Goal: Task Accomplishment & Management: Manage account settings

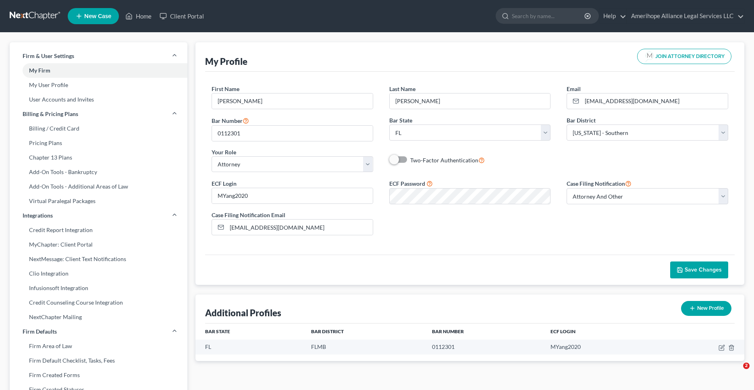
select select "9"
select select "17"
select select "attorney"
select select "1"
click at [43, 71] on link "My Firm" at bounding box center [99, 70] width 178 height 15
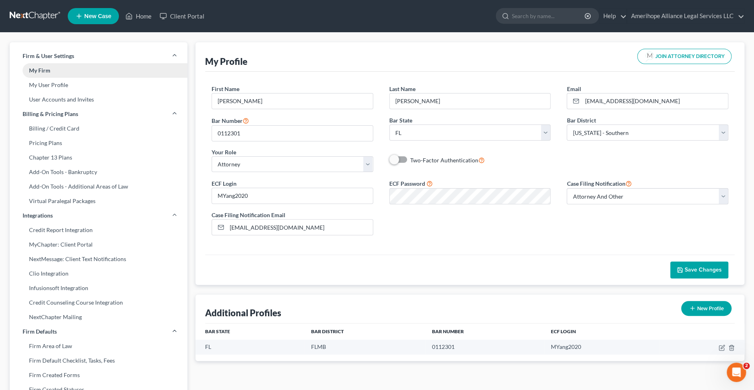
select select "17"
select select "24"
select select "9"
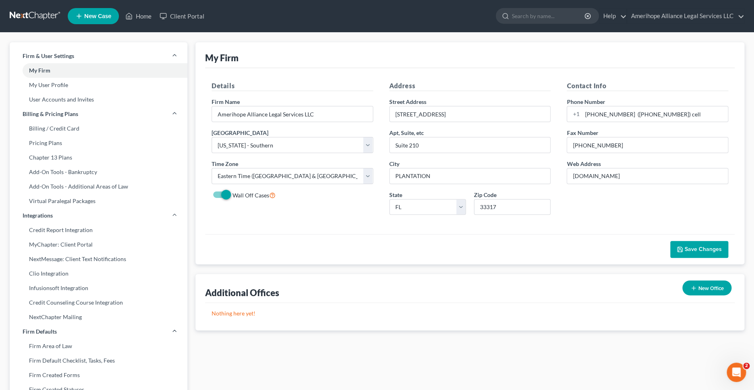
click at [21, 15] on link at bounding box center [36, 16] width 52 height 15
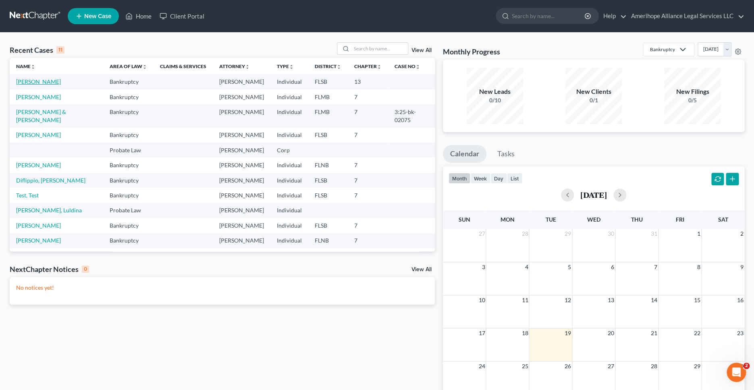
click at [25, 81] on link "[PERSON_NAME]" at bounding box center [38, 81] width 45 height 7
click at [33, 96] on link "[PERSON_NAME]" at bounding box center [38, 97] width 45 height 7
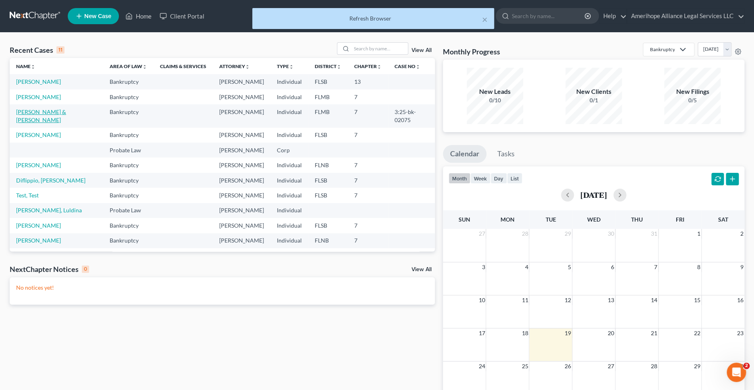
click at [39, 113] on link "[PERSON_NAME] & [PERSON_NAME]" at bounding box center [41, 115] width 50 height 15
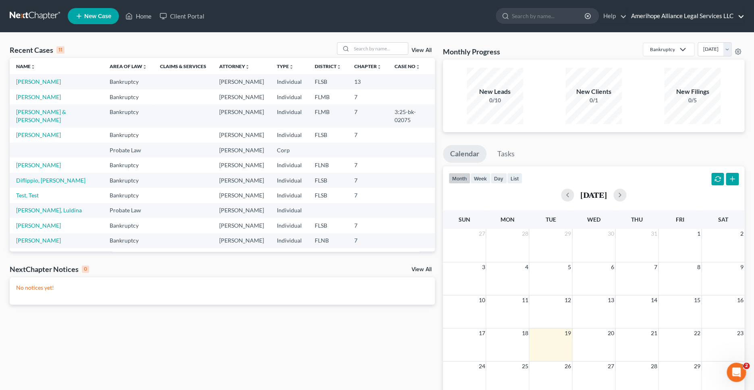
click at [682, 15] on link "Amerihope Alliance Legal Services LLC" at bounding box center [685, 16] width 117 height 15
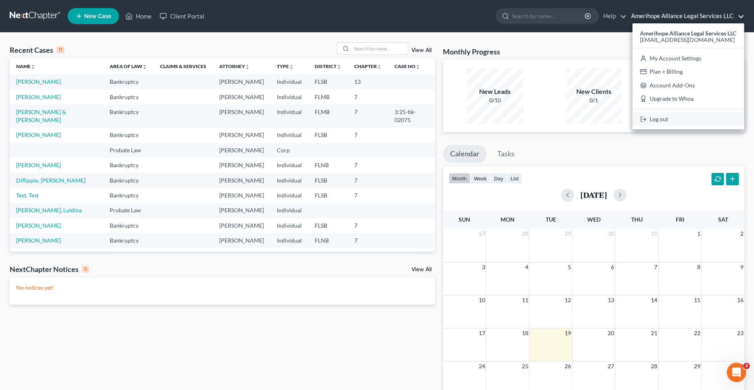
click at [660, 123] on link "Log out" at bounding box center [688, 119] width 112 height 14
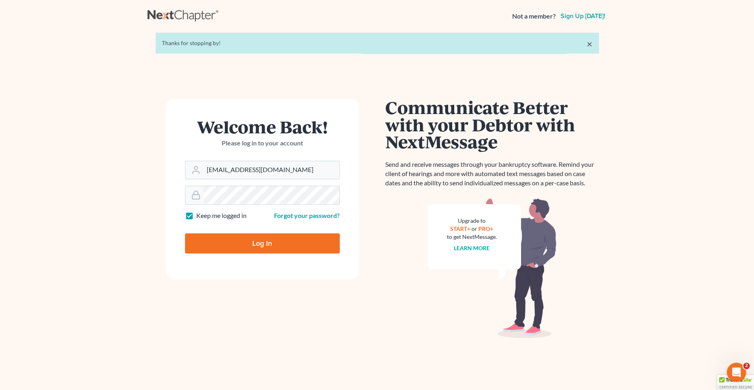
click at [249, 242] on input "Log In" at bounding box center [262, 243] width 155 height 20
type input "Thinking..."
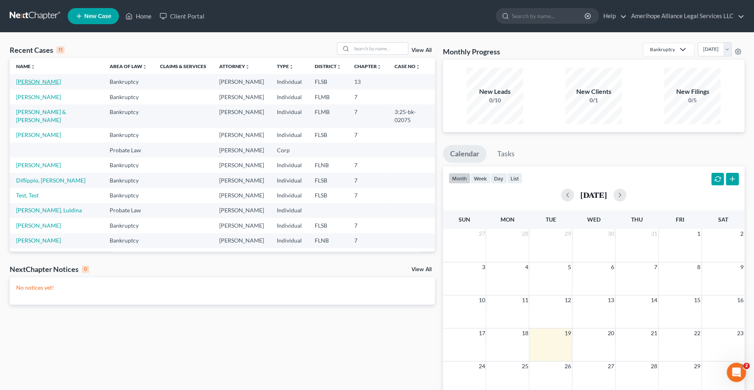
click at [40, 82] on link "[PERSON_NAME]" at bounding box center [38, 81] width 45 height 7
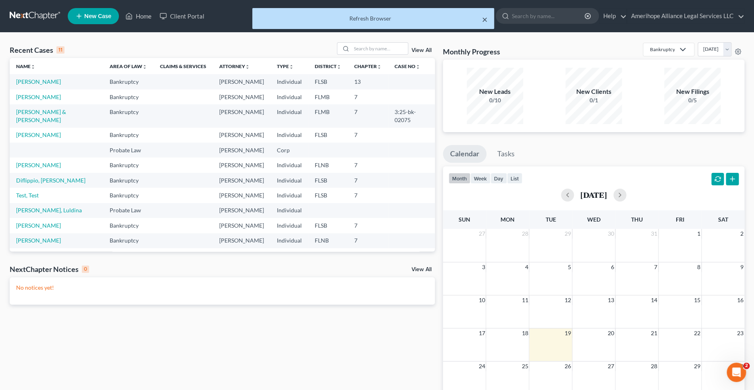
click at [483, 20] on button "×" at bounding box center [485, 20] width 6 height 10
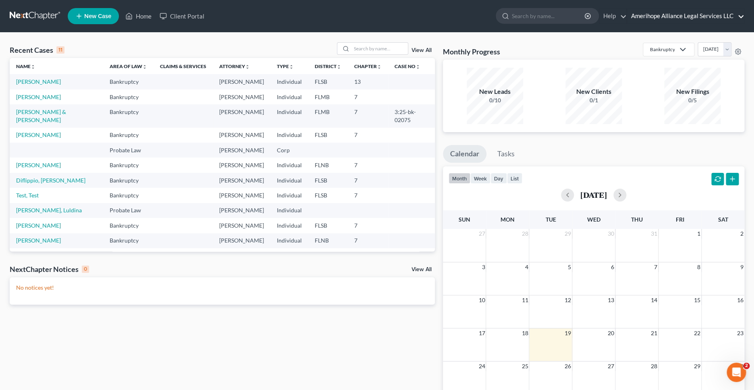
click at [660, 20] on link "Amerihope Alliance Legal Services LLC" at bounding box center [685, 16] width 117 height 15
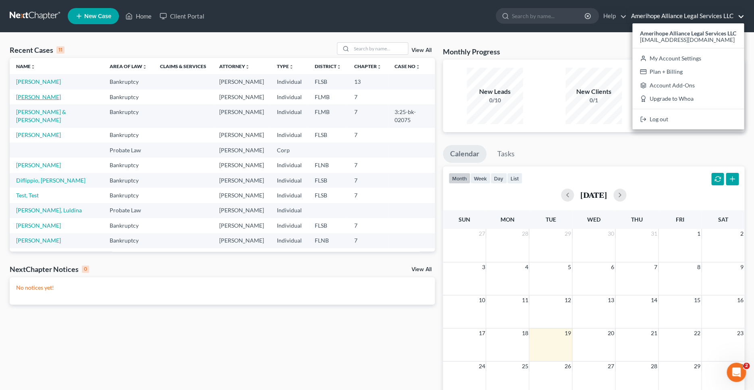
drag, startPoint x: 16, startPoint y: 97, endPoint x: 25, endPoint y: 96, distance: 9.3
click at [17, 97] on td "[PERSON_NAME]" at bounding box center [57, 96] width 94 height 15
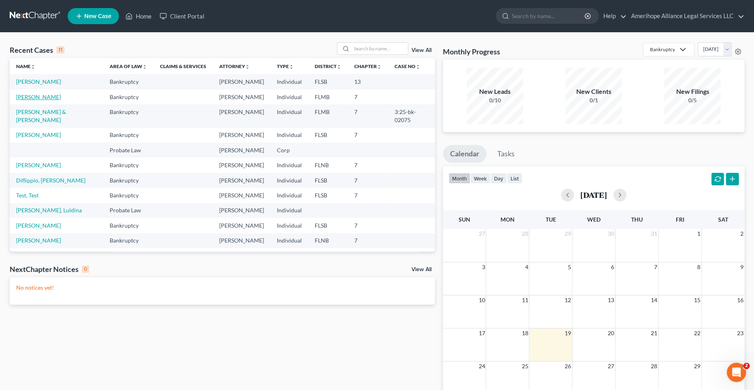
click at [26, 96] on link "[PERSON_NAME]" at bounding box center [38, 97] width 45 height 7
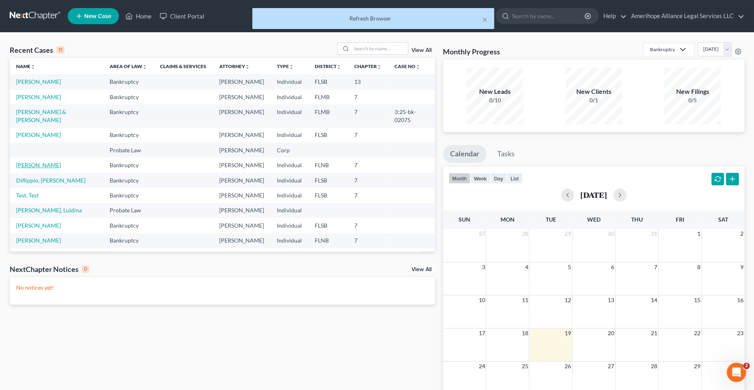
click at [38, 162] on td "[PERSON_NAME]" at bounding box center [57, 165] width 94 height 15
click at [39, 162] on link "[PERSON_NAME]" at bounding box center [38, 165] width 45 height 7
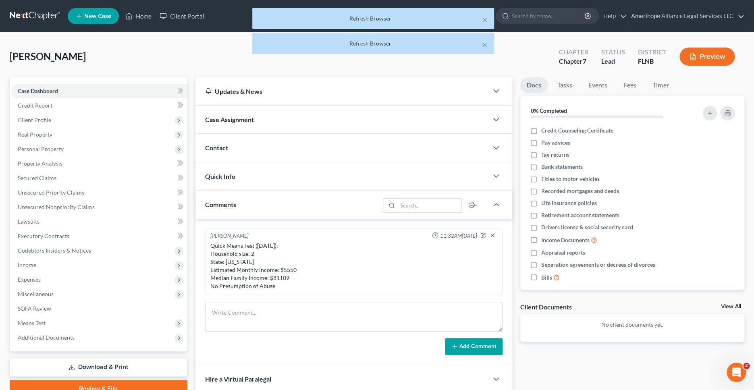
click at [25, 12] on div "× Refresh Browser × Refresh Browser" at bounding box center [373, 33] width 754 height 50
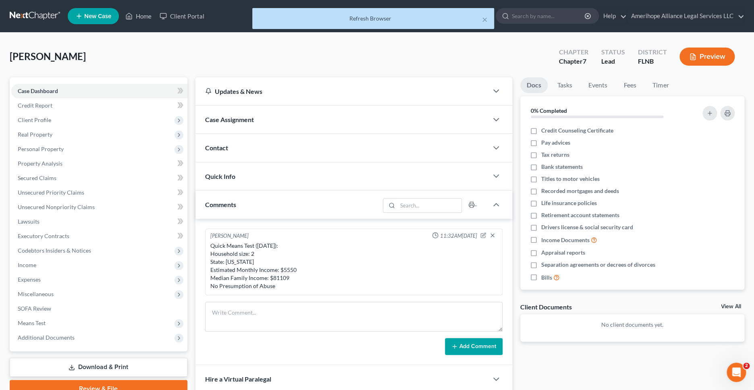
click at [23, 18] on div "× Refresh Browser" at bounding box center [373, 20] width 754 height 25
click at [23, 17] on div "× Refresh Browser" at bounding box center [373, 20] width 754 height 25
click at [24, 16] on div "× Refresh Browser" at bounding box center [373, 20] width 754 height 25
drag, startPoint x: 23, startPoint y: 15, endPoint x: 37, endPoint y: 43, distance: 31.4
click at [23, 16] on div "× Refresh Browser" at bounding box center [373, 20] width 754 height 25
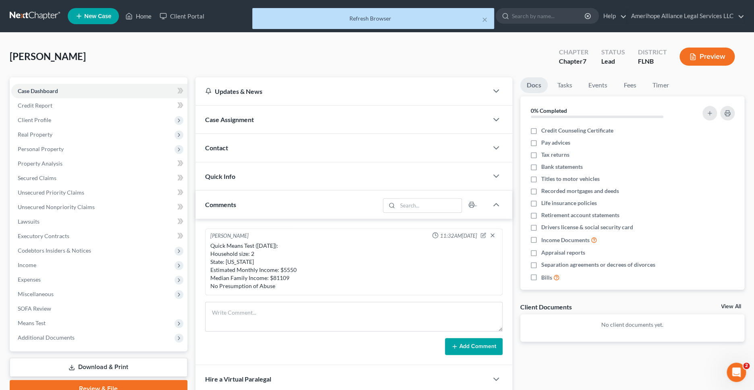
drag, startPoint x: 38, startPoint y: 45, endPoint x: 152, endPoint y: 36, distance: 114.4
click at [38, 45] on div "McKee, George Upgraded Chapter Chapter 7 Status Lead District FLNB Preview" at bounding box center [377, 59] width 735 height 35
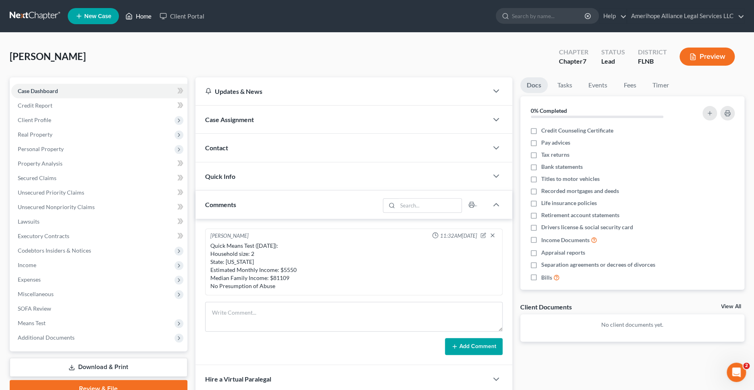
click at [145, 22] on link "Home" at bounding box center [138, 16] width 34 height 15
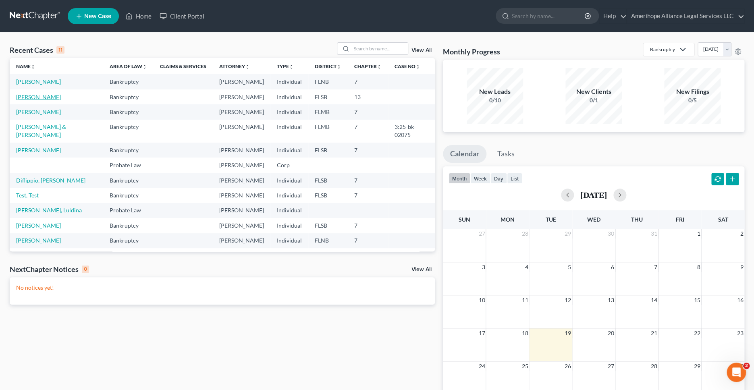
click at [42, 98] on link "[PERSON_NAME]" at bounding box center [38, 97] width 45 height 7
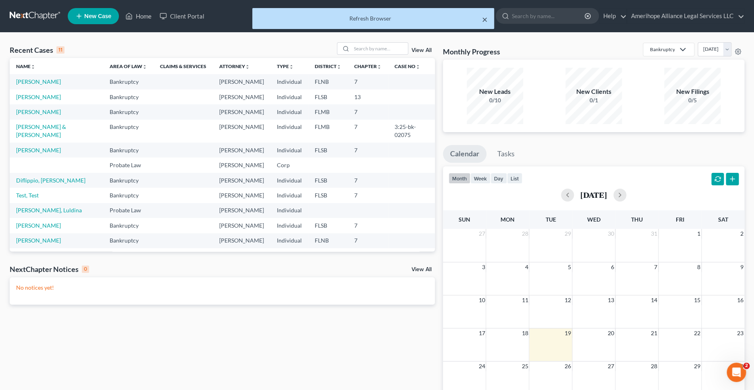
drag, startPoint x: 486, startPoint y: 20, endPoint x: 460, endPoint y: 24, distance: 26.6
click at [486, 20] on button "×" at bounding box center [485, 20] width 6 height 10
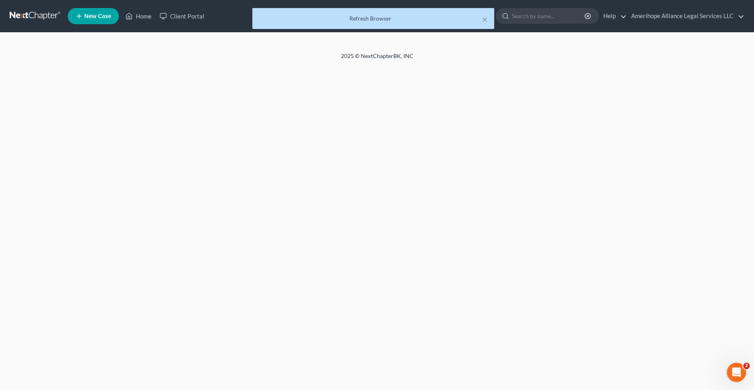
click at [136, 19] on div "× Refresh Browser" at bounding box center [373, 20] width 754 height 25
click at [141, 16] on div "× Refresh Browser" at bounding box center [373, 20] width 754 height 25
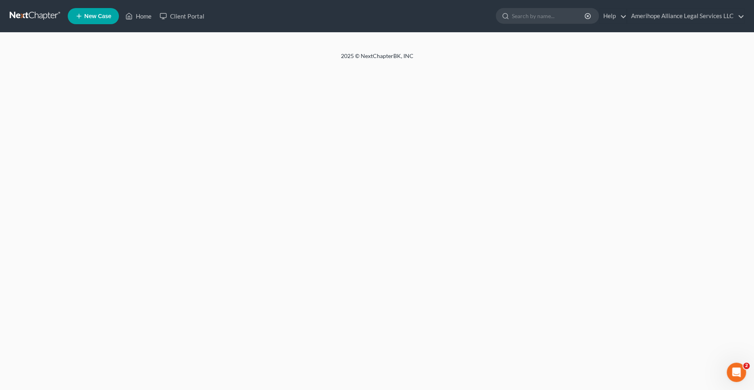
click at [31, 18] on link at bounding box center [36, 16] width 52 height 15
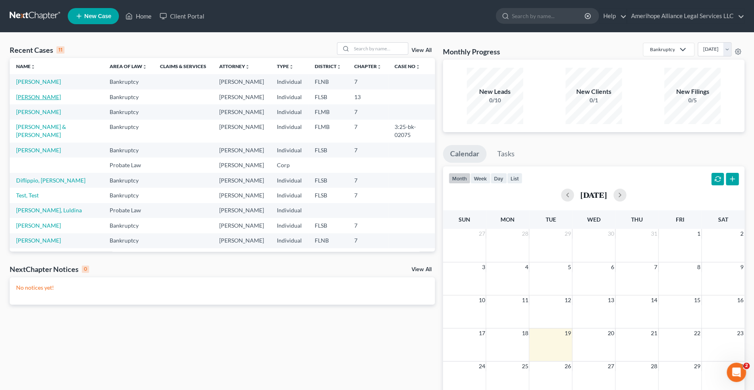
click at [37, 97] on link "[PERSON_NAME]" at bounding box center [38, 97] width 45 height 7
click at [482, 20] on ul "New Case Home Client Portal - No Result - See all results Or Press Enter... Hel…" at bounding box center [406, 16] width 677 height 21
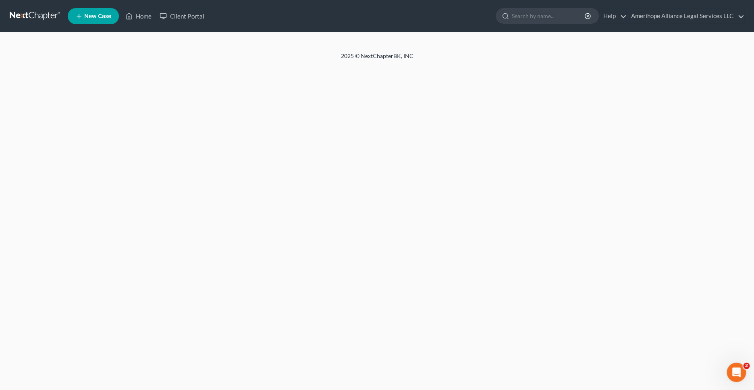
click at [34, 18] on link at bounding box center [36, 16] width 52 height 15
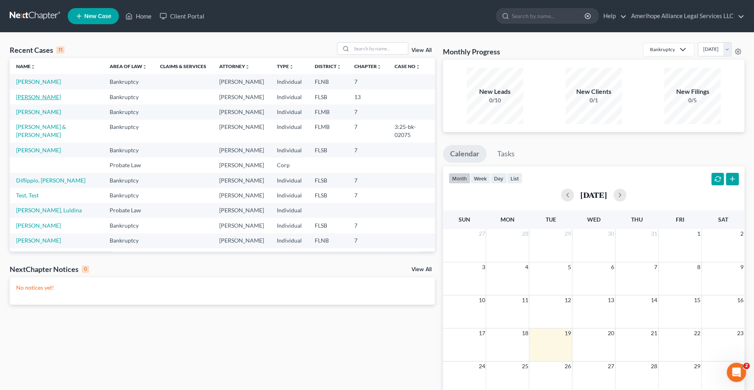
click at [38, 96] on link "[PERSON_NAME]" at bounding box center [38, 97] width 45 height 7
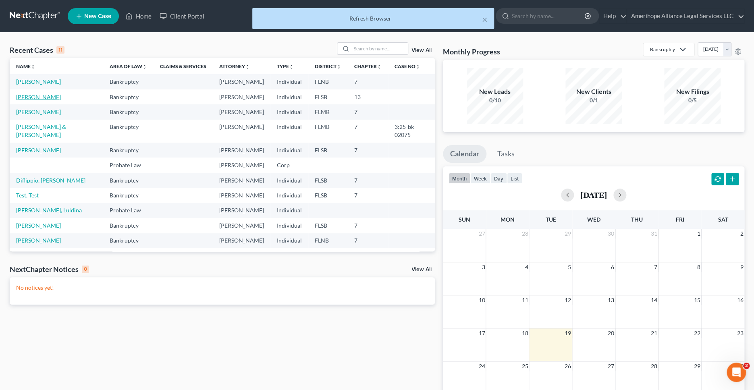
scroll to position [7, 0]
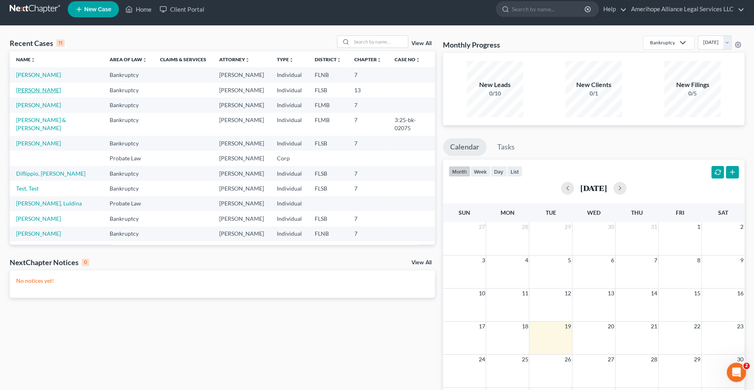
click at [39, 91] on link "Fincher, Ellen" at bounding box center [38, 90] width 45 height 7
click at [26, 91] on link "Fincher, Ellen" at bounding box center [38, 90] width 45 height 7
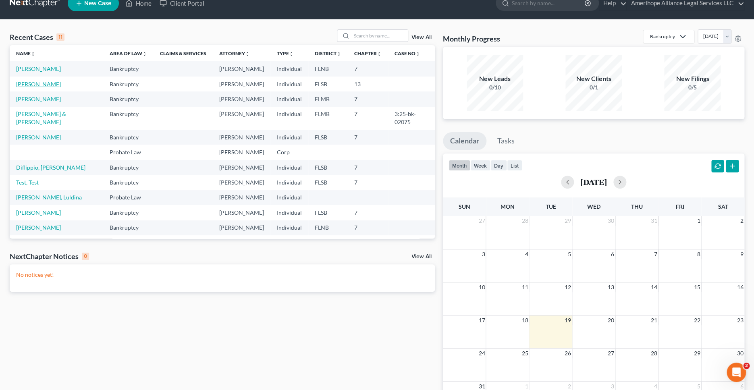
scroll to position [0, 0]
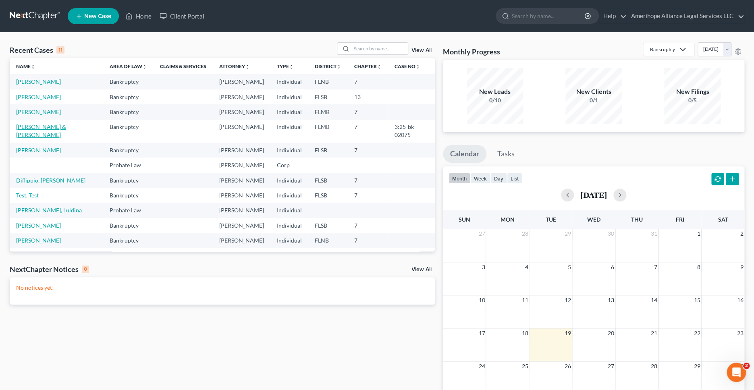
click at [54, 126] on link "Spears, Warren & Sarah" at bounding box center [41, 130] width 50 height 15
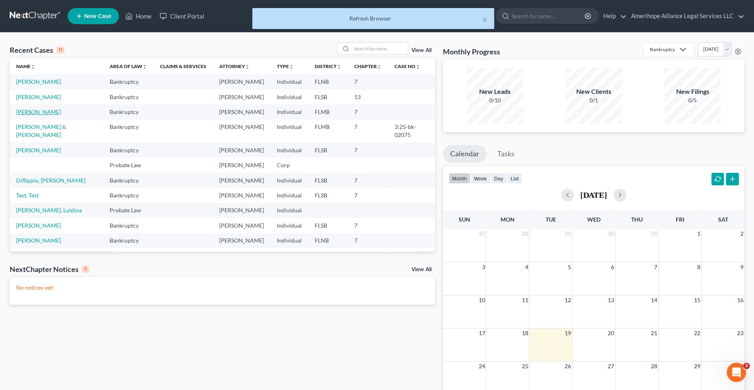
click at [43, 113] on link "Gonzalez, Lisa" at bounding box center [38, 111] width 45 height 7
click at [32, 177] on link "Diflippio, Mario" at bounding box center [50, 180] width 69 height 7
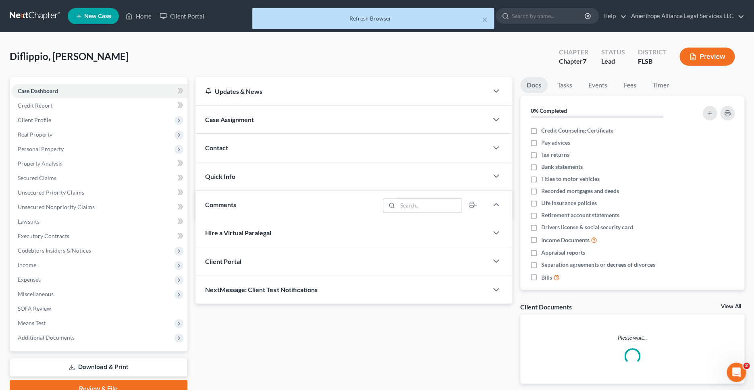
scroll to position [1, 0]
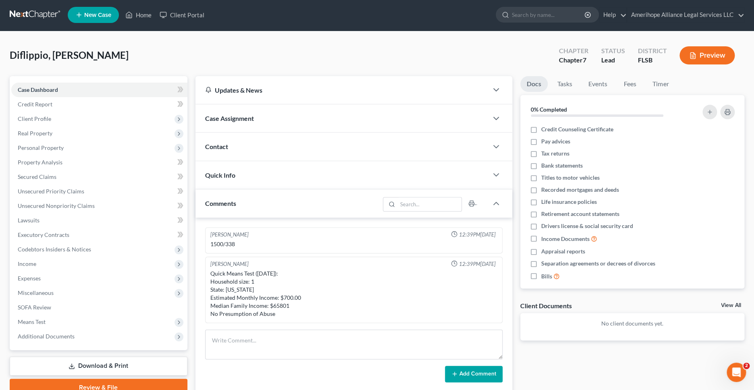
click at [29, 16] on link at bounding box center [36, 15] width 52 height 15
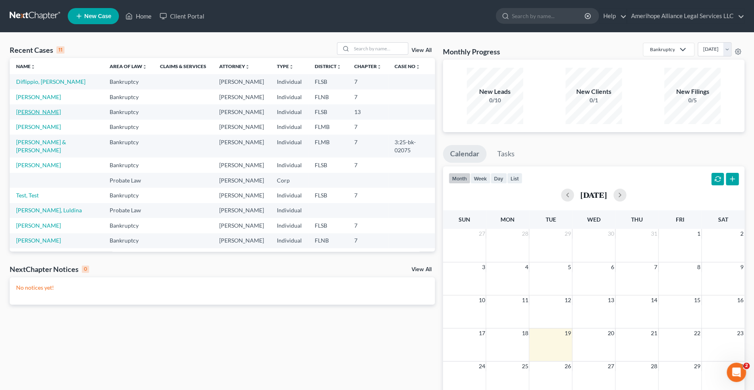
click at [26, 113] on link "Fincher, Ellen" at bounding box center [38, 111] width 45 height 7
click at [42, 112] on link "Fincher, Ellen" at bounding box center [38, 111] width 45 height 7
click at [44, 128] on link "Gonzalez, Lisa" at bounding box center [38, 126] width 45 height 7
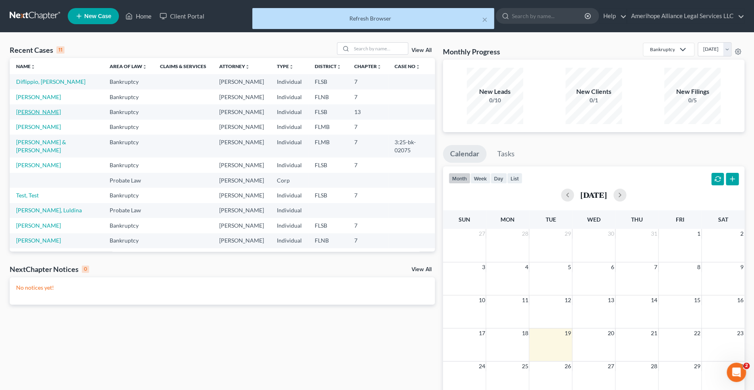
click at [46, 113] on link "Fincher, Ellen" at bounding box center [38, 111] width 45 height 7
click at [51, 100] on link "McKee, George" at bounding box center [38, 97] width 45 height 7
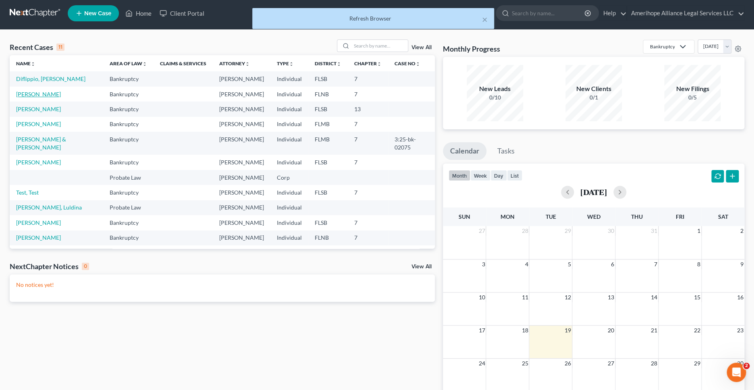
click at [51, 96] on link "McKee, George" at bounding box center [38, 94] width 45 height 7
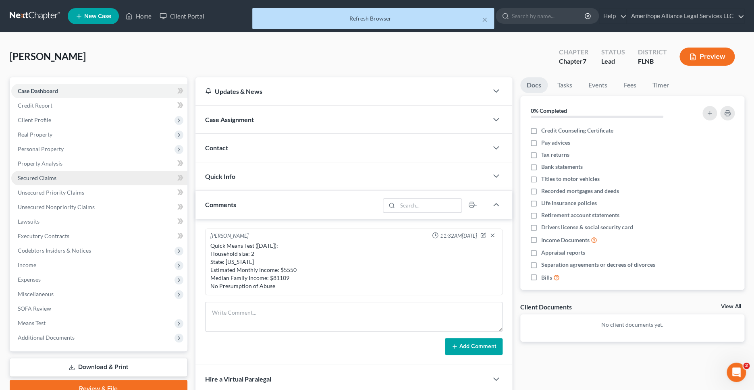
scroll to position [2, 0]
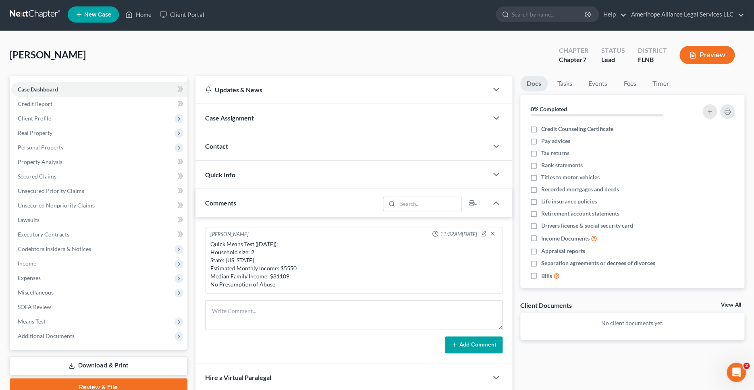
click at [38, 15] on link at bounding box center [36, 14] width 52 height 15
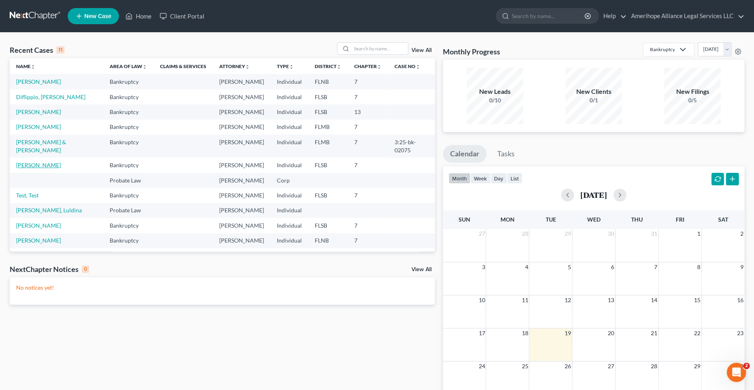
click at [42, 162] on link "[PERSON_NAME]" at bounding box center [38, 165] width 45 height 7
click at [35, 114] on link "[PERSON_NAME]" at bounding box center [38, 111] width 45 height 7
click at [36, 112] on link "[PERSON_NAME]" at bounding box center [38, 111] width 45 height 7
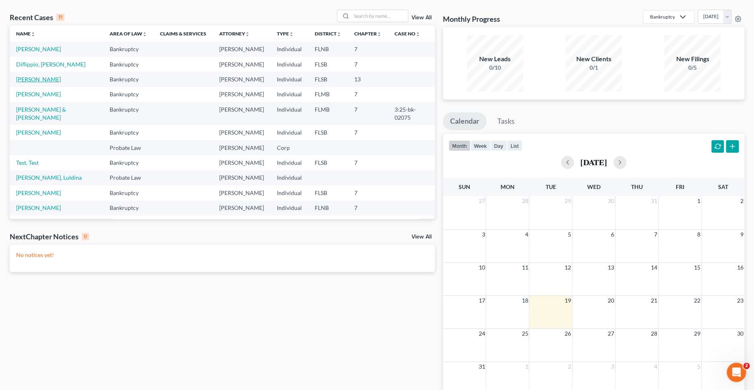
scroll to position [39, 0]
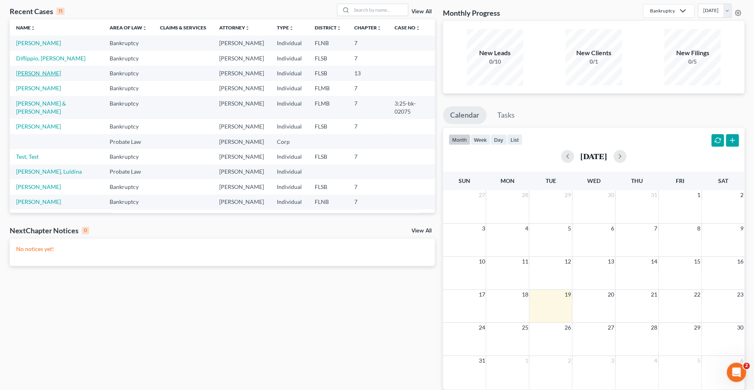
click at [23, 72] on link "[PERSON_NAME]" at bounding box center [38, 73] width 45 height 7
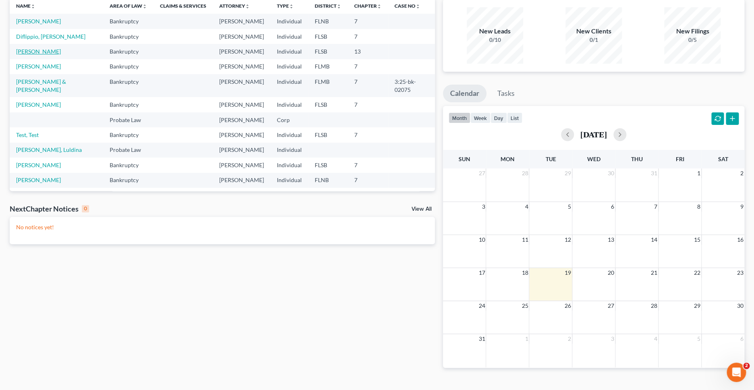
scroll to position [0, 0]
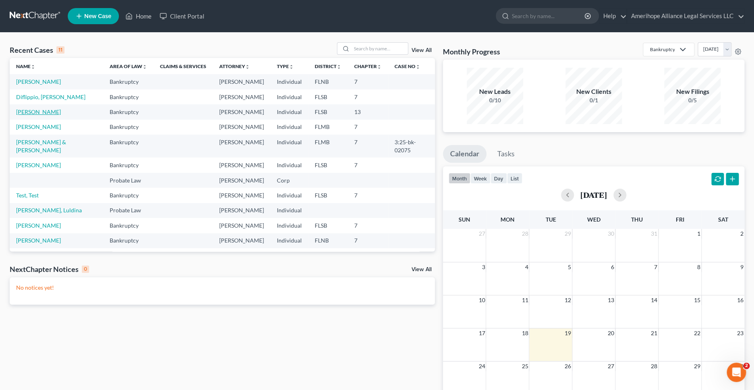
click at [39, 112] on link "[PERSON_NAME]" at bounding box center [38, 111] width 45 height 7
click at [37, 97] on link "Diflippio, [PERSON_NAME]" at bounding box center [50, 97] width 69 height 7
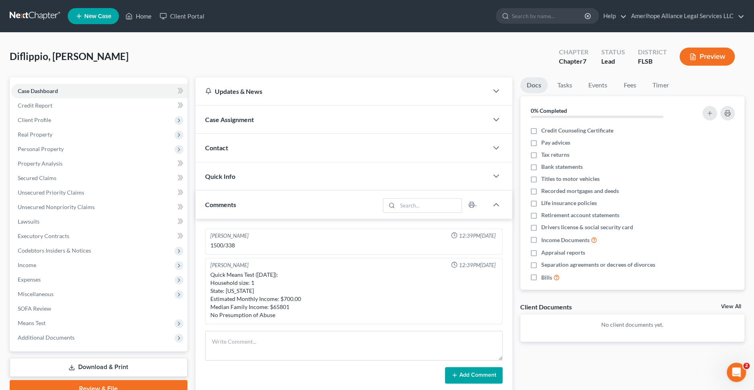
click at [31, 20] on link at bounding box center [36, 16] width 52 height 15
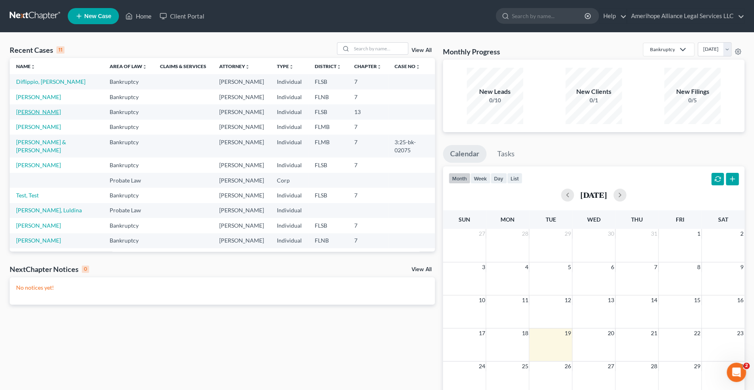
click at [38, 112] on link "[PERSON_NAME]" at bounding box center [38, 111] width 45 height 7
